Goal: Answer question/provide support: Share knowledge or assist other users

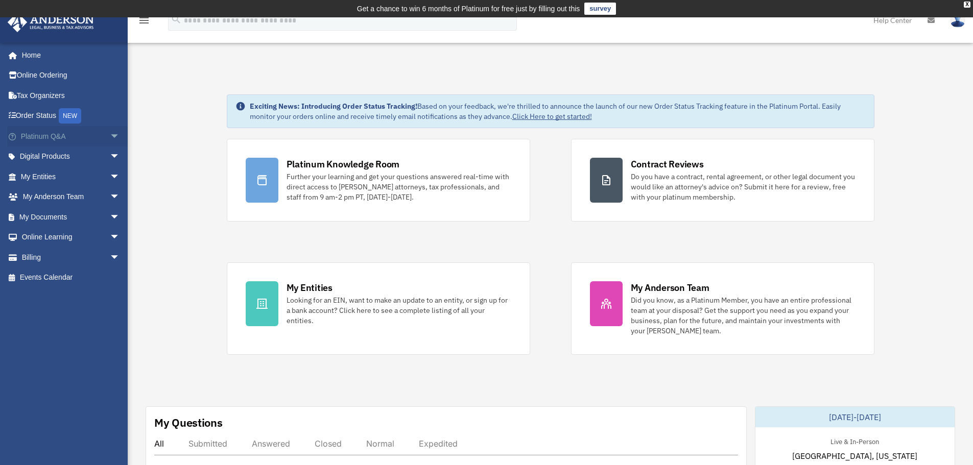
click at [45, 137] on link "Platinum Q&A arrow_drop_down" at bounding box center [71, 136] width 128 height 20
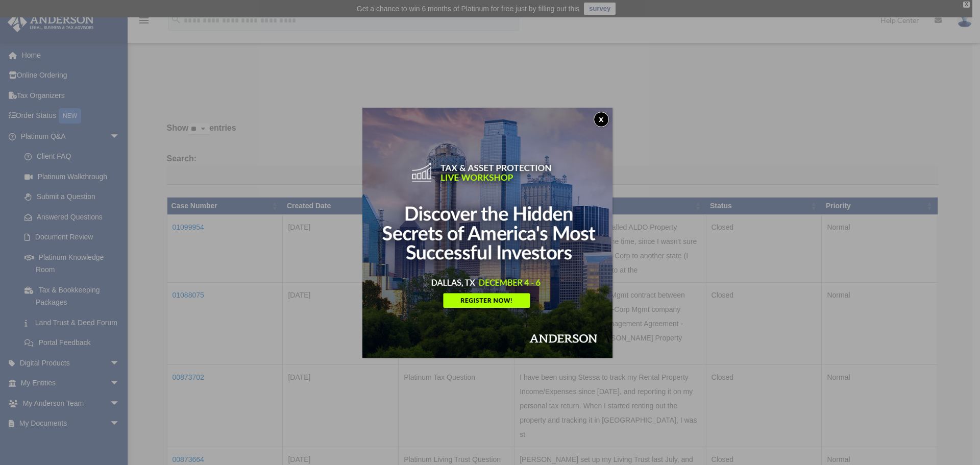
click at [603, 116] on button "x" at bounding box center [601, 119] width 15 height 15
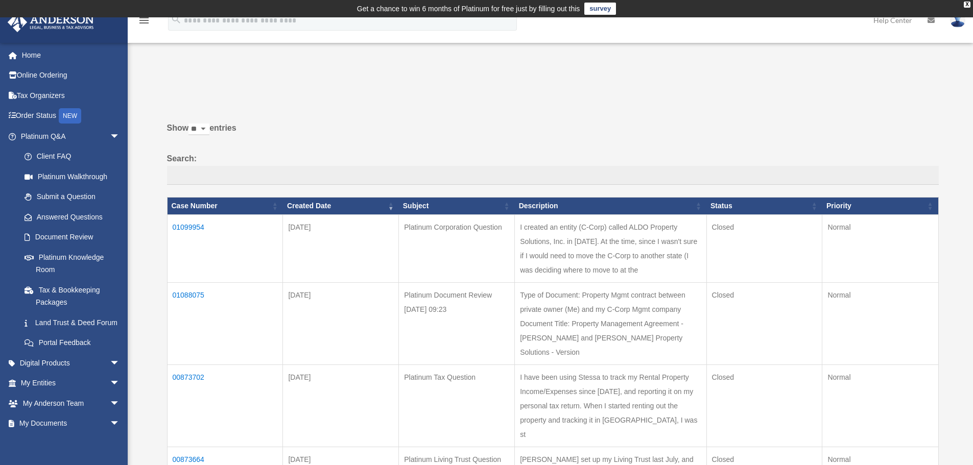
click at [468, 334] on td "Platinum Document Review [DATE] 09:23" at bounding box center [457, 323] width 116 height 82
click at [192, 297] on td "01088075" at bounding box center [225, 323] width 116 height 82
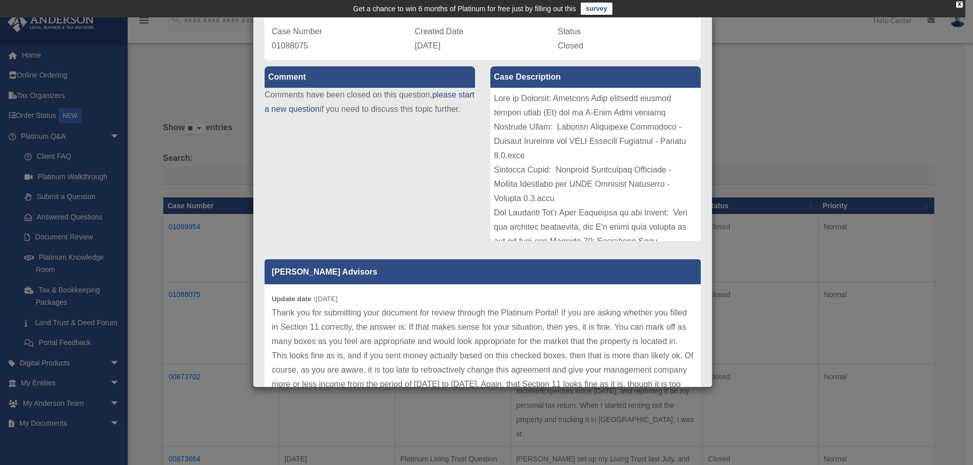
scroll to position [147, 0]
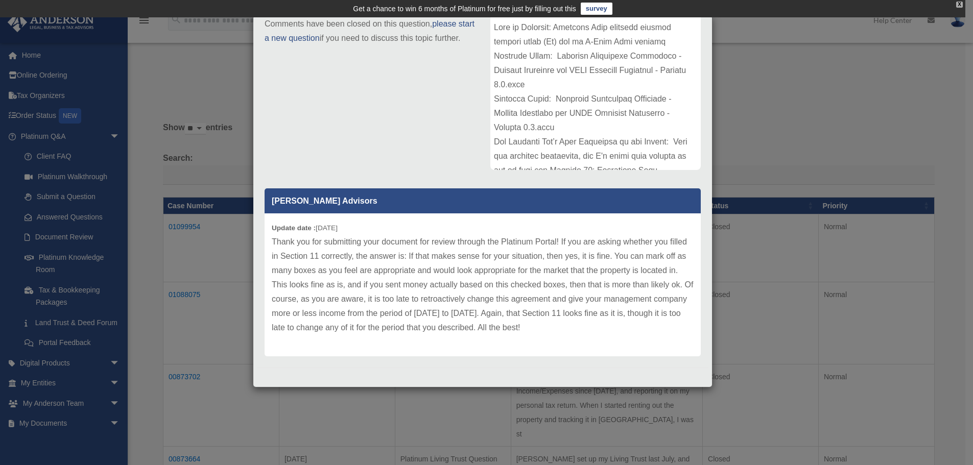
click at [958, 7] on div "X" at bounding box center [959, 5] width 7 height 6
